Goal: Task Accomplishment & Management: Use online tool/utility

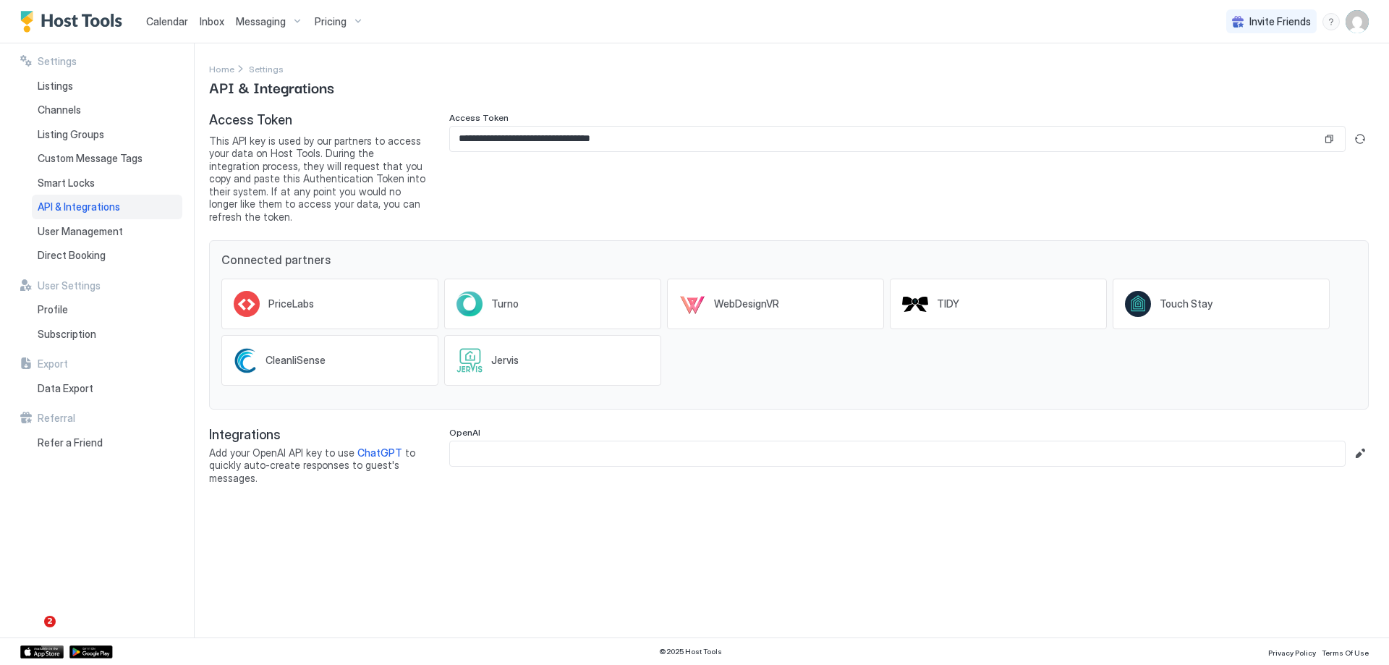
click at [476, 291] on icon at bounding box center [469, 304] width 26 height 26
click at [1333, 140] on button "Copy" at bounding box center [1329, 139] width 14 height 14
click at [1328, 145] on button "Copy" at bounding box center [1329, 139] width 14 height 14
click at [93, 91] on div "Listings" at bounding box center [107, 86] width 150 height 25
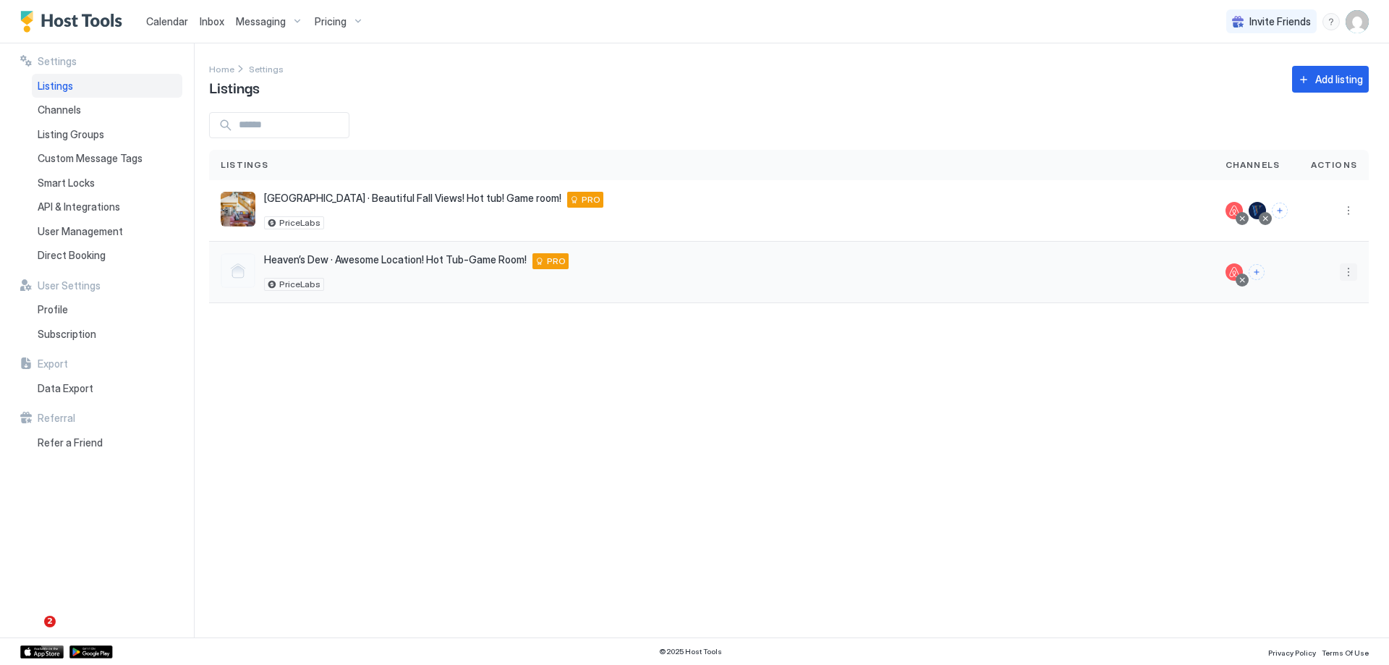
click at [1343, 271] on button "More options" at bounding box center [1348, 271] width 17 height 17
click at [1320, 299] on div "Messaging" at bounding box center [1310, 292] width 99 height 23
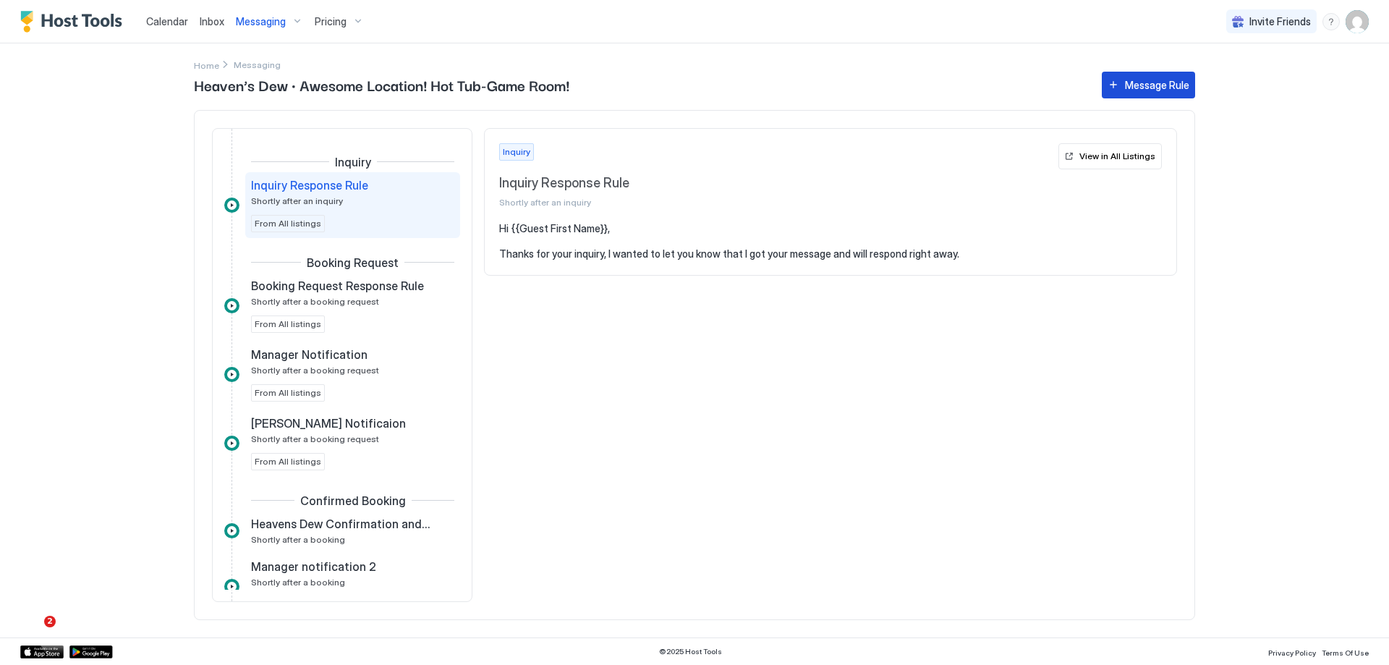
click at [1138, 92] on div "Message Rule" at bounding box center [1157, 84] width 64 height 15
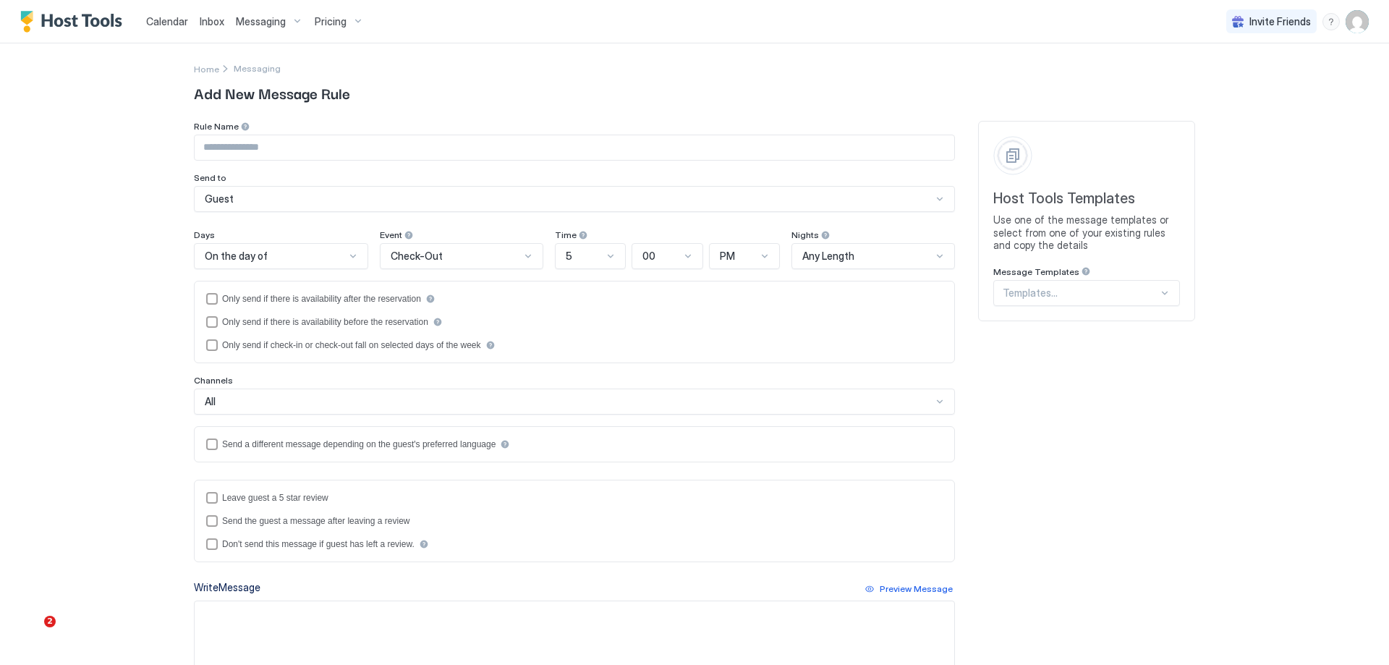
click at [318, 193] on div "Guest" at bounding box center [568, 198] width 727 height 13
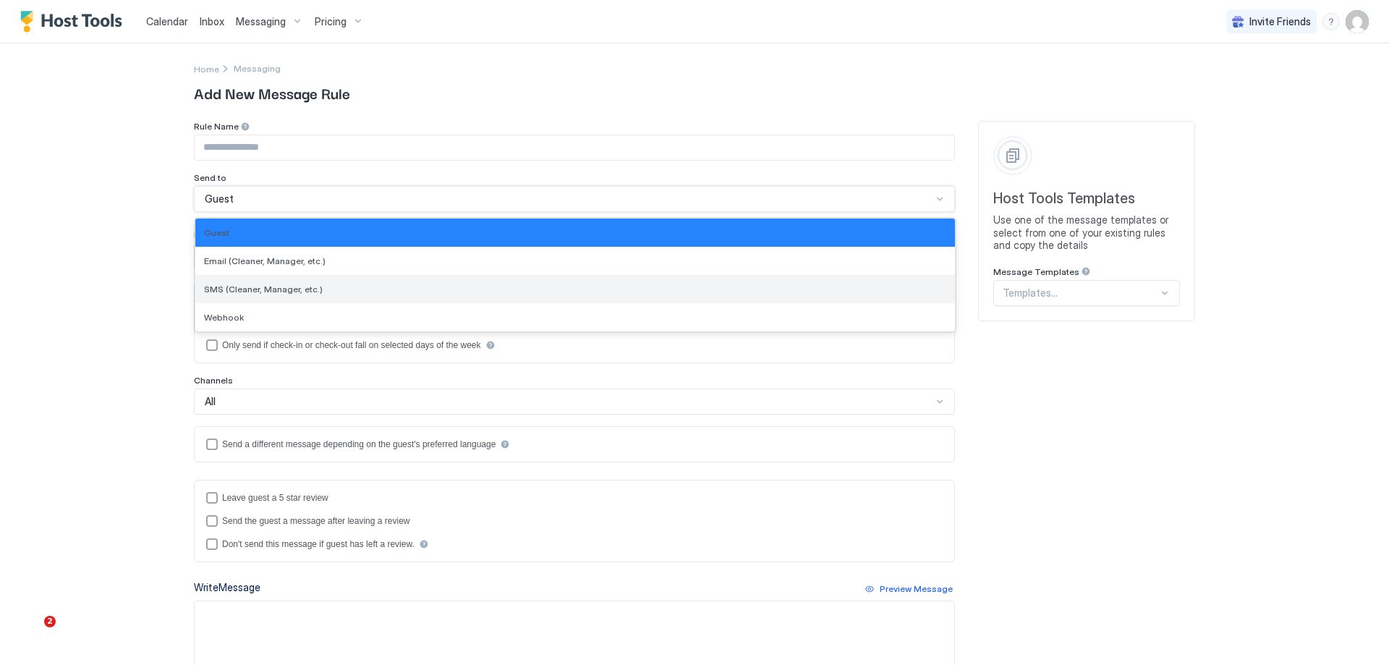
click at [310, 283] on div "SMS (Cleaner, Manager, etc.)" at bounding box center [574, 289] width 759 height 28
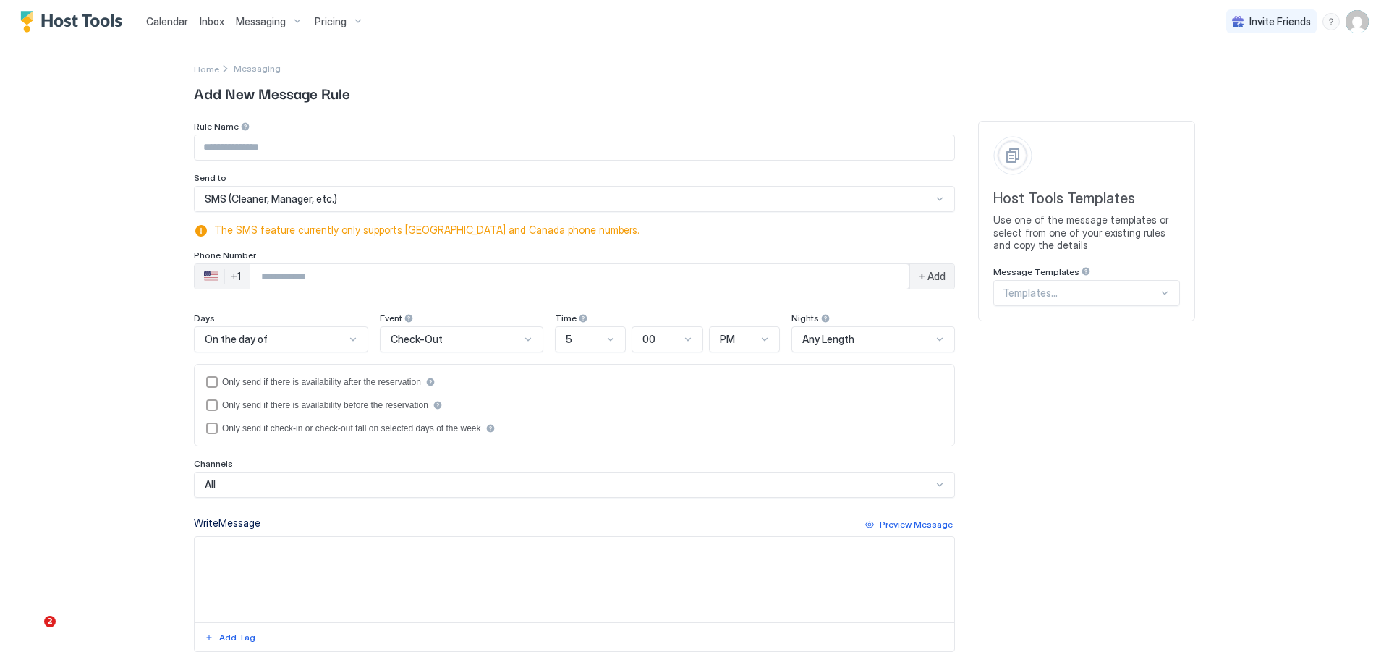
click at [316, 280] on input "Phone Number input" at bounding box center [579, 276] width 659 height 26
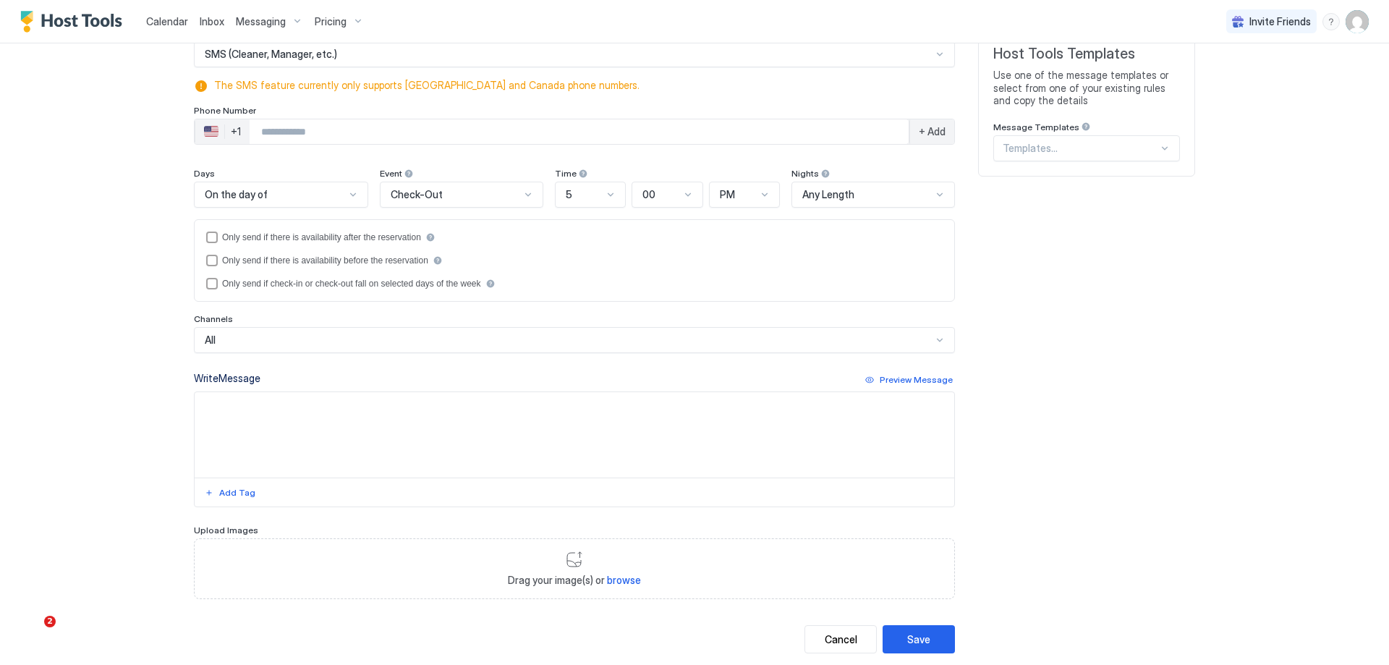
scroll to position [176, 0]
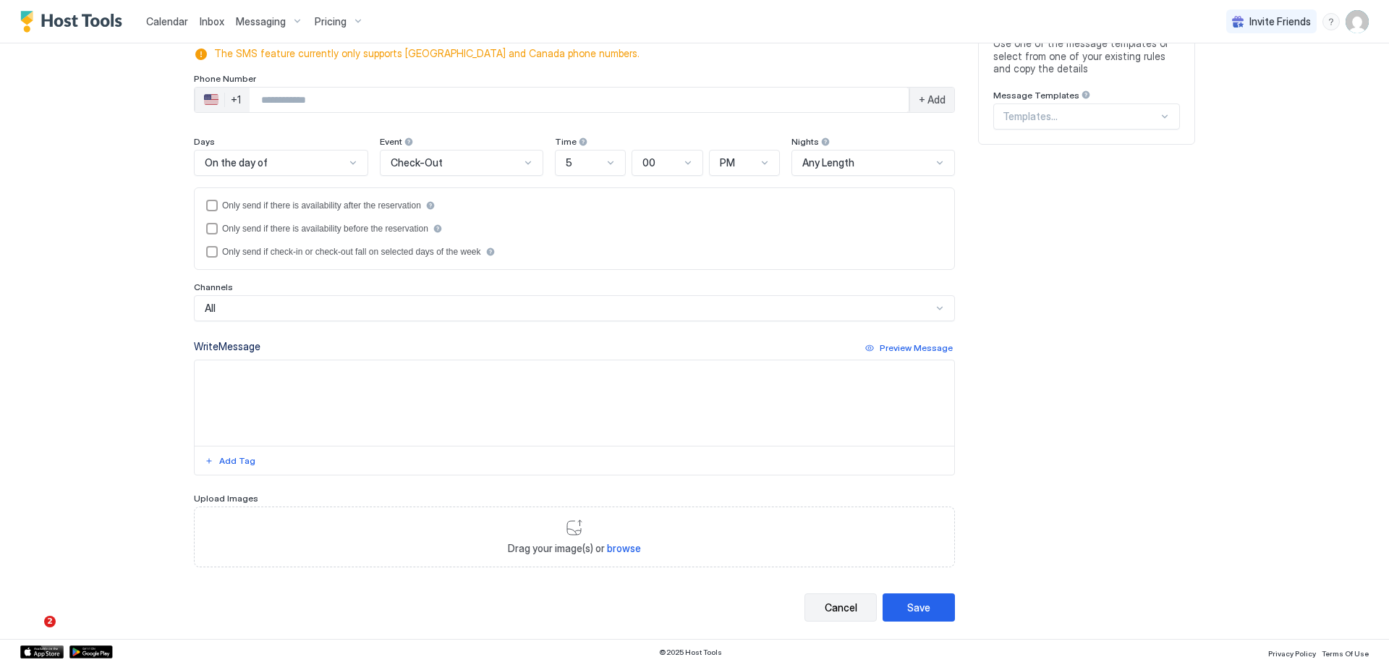
click at [809, 610] on button "Cancel" at bounding box center [840, 607] width 72 height 28
